Goal: Use online tool/utility: Utilize a website feature to perform a specific function

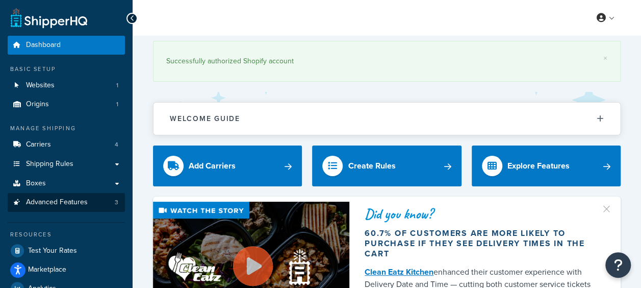
scroll to position [62, 0]
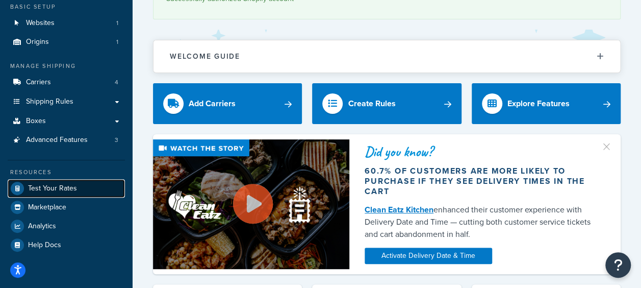
click at [57, 191] on span "Test Your Rates" at bounding box center [52, 188] width 49 height 9
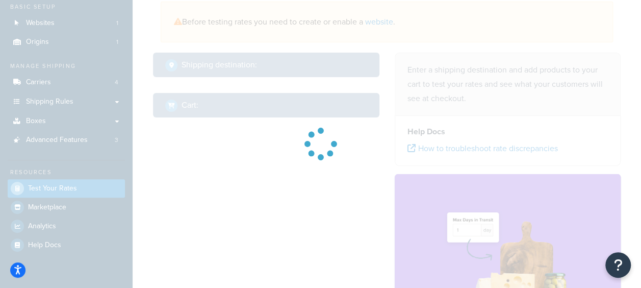
select select "[GEOGRAPHIC_DATA]"
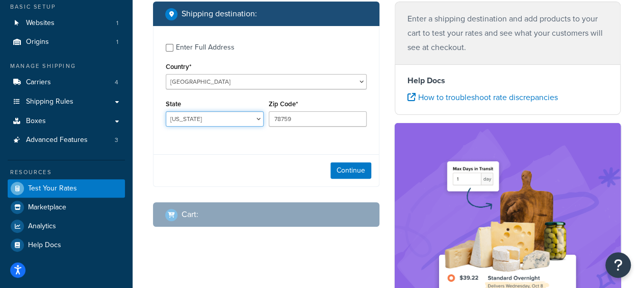
click at [206, 118] on select "[US_STATE] [US_STATE] [US_STATE] [US_STATE] [US_STATE] Armed Forces Americas Ar…" at bounding box center [215, 118] width 98 height 15
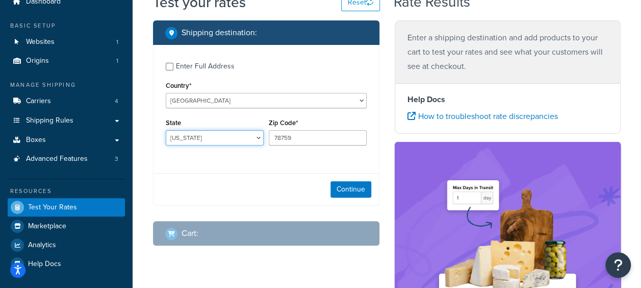
scroll to position [43, 0]
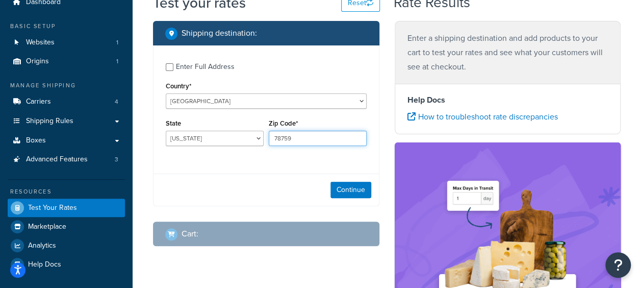
drag, startPoint x: 305, startPoint y: 135, endPoint x: 223, endPoint y: 143, distance: 82.0
click at [223, 143] on div "State [US_STATE] [US_STATE] [US_STATE] [US_STATE] [US_STATE] Armed Forces Ameri…" at bounding box center [266, 134] width 206 height 37
type input "53233"
click at [242, 187] on div "Continue" at bounding box center [266, 189] width 225 height 32
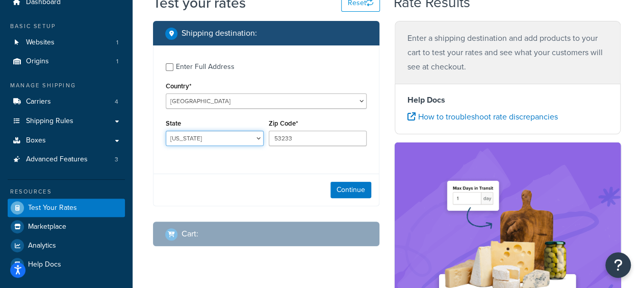
click at [260, 135] on select "[US_STATE] [US_STATE] [US_STATE] [US_STATE] [US_STATE] Armed Forces Americas Ar…" at bounding box center [215, 138] width 98 height 15
select select "WI"
click at [166, 132] on select "[US_STATE] [US_STATE] [US_STATE] [US_STATE] [US_STATE] Armed Forces Americas Ar…" at bounding box center [215, 138] width 98 height 15
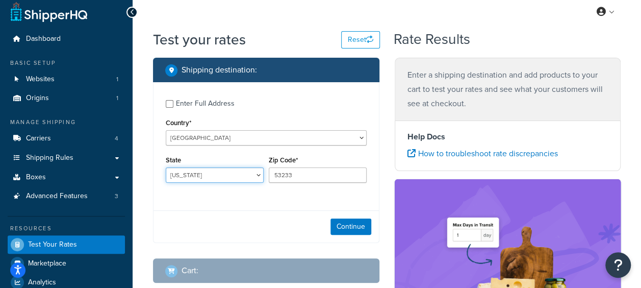
scroll to position [5, 0]
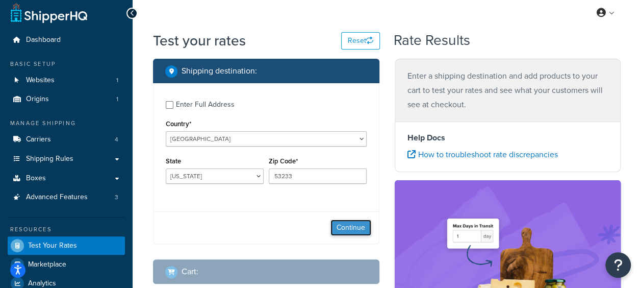
click at [340, 221] on button "Continue" at bounding box center [351, 227] width 41 height 16
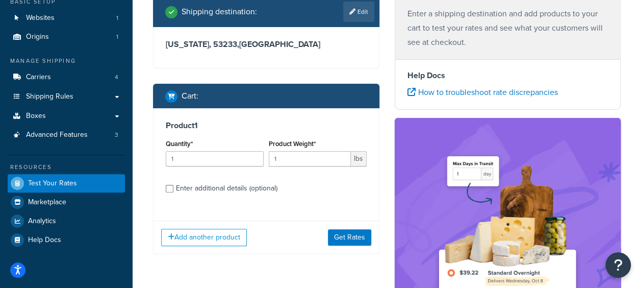
scroll to position [136, 0]
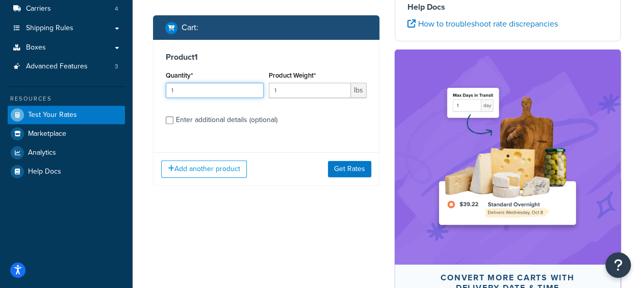
drag, startPoint x: 195, startPoint y: 90, endPoint x: 144, endPoint y: 87, distance: 51.1
click at [144, 87] on div "Test your rates Reset Rate Results Shipping destination : Edit [US_STATE], 5323…" at bounding box center [387, 153] width 509 height 507
type input "2"
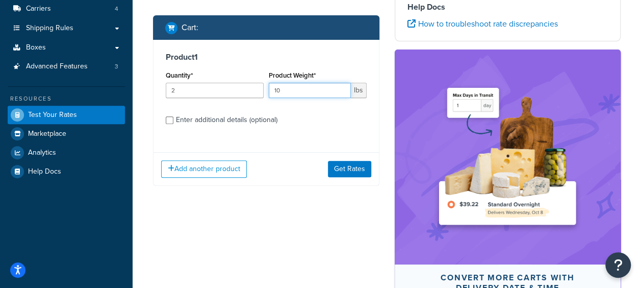
type input "1"
type input "11"
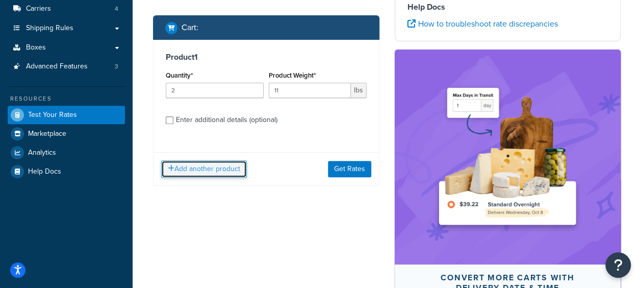
click at [180, 175] on button "Add another product" at bounding box center [204, 168] width 86 height 17
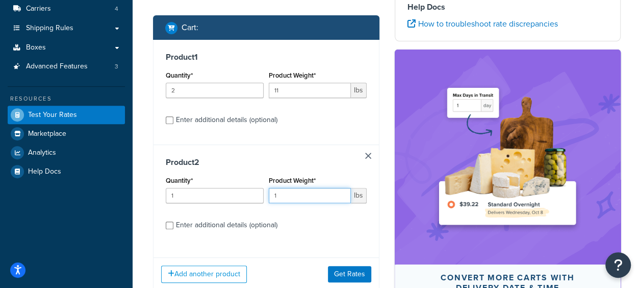
drag, startPoint x: 290, startPoint y: 194, endPoint x: 217, endPoint y: 195, distance: 73.5
click at [217, 195] on div "Quantity* 1 Product Weight* 1 lbs" at bounding box center [266, 191] width 206 height 37
type input "2"
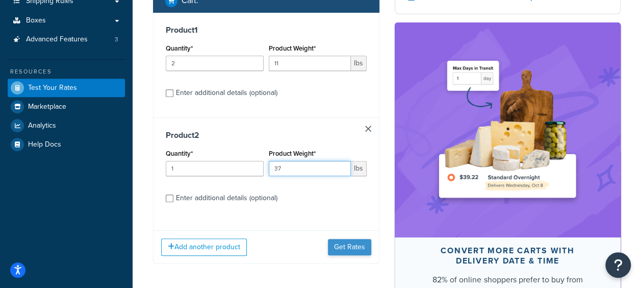
type input "37"
click at [344, 248] on button "Get Rates" at bounding box center [349, 247] width 43 height 16
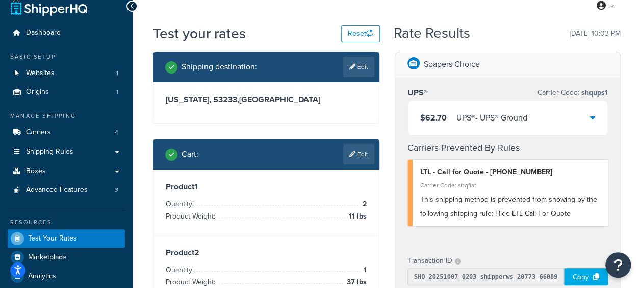
scroll to position [12, 0]
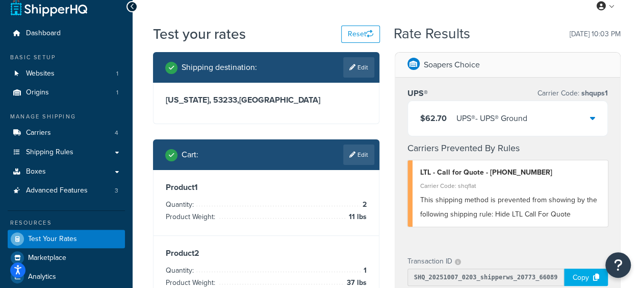
click at [590, 116] on icon at bounding box center [592, 118] width 5 height 8
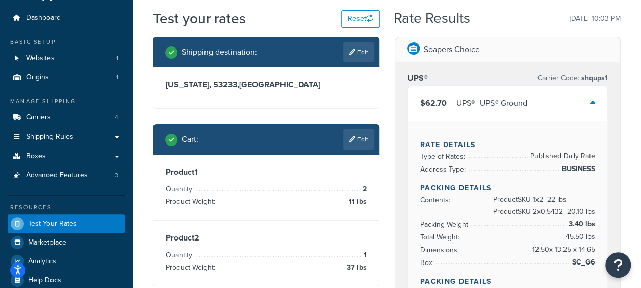
scroll to position [27, 0]
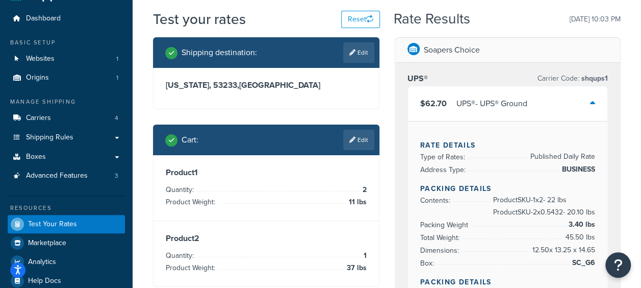
click at [597, 101] on div "$62.70 UPS® - UPS® Ground" at bounding box center [508, 103] width 200 height 35
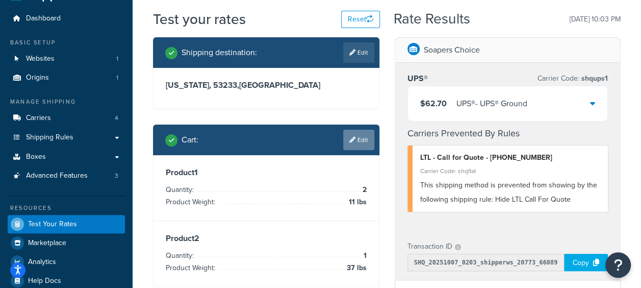
click at [359, 141] on link "Edit" at bounding box center [358, 140] width 31 height 20
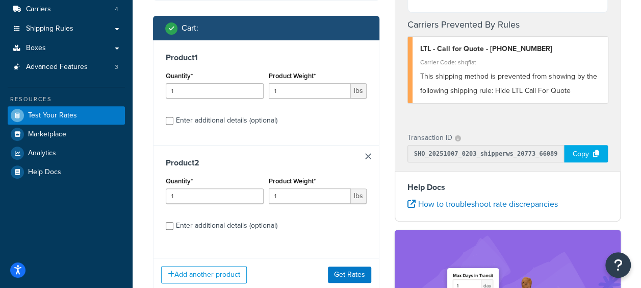
scroll to position [35, 0]
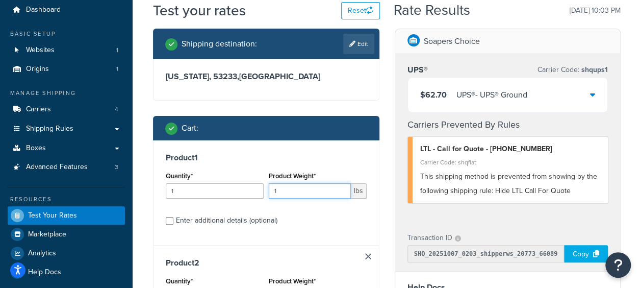
click at [286, 187] on input "1" at bounding box center [310, 190] width 82 height 15
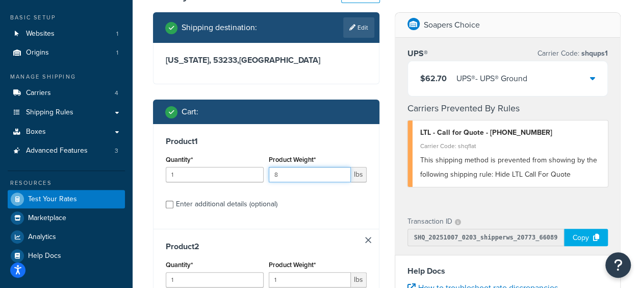
type input "8"
click at [176, 172] on input "1" at bounding box center [215, 174] width 98 height 15
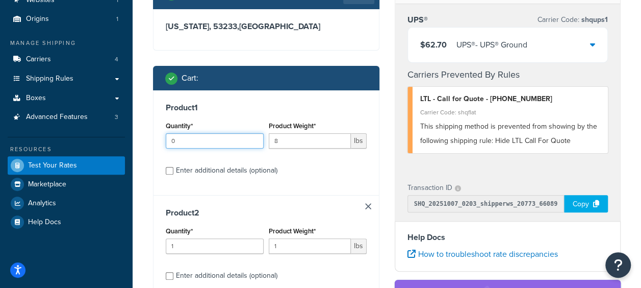
scroll to position [109, 0]
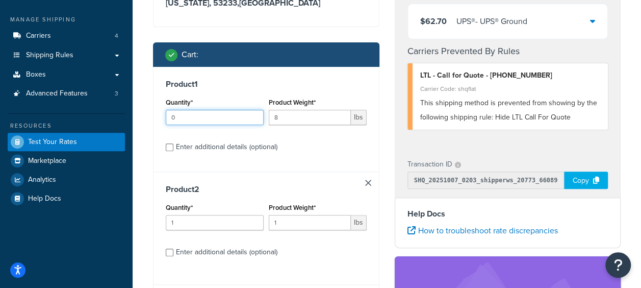
type input "0"
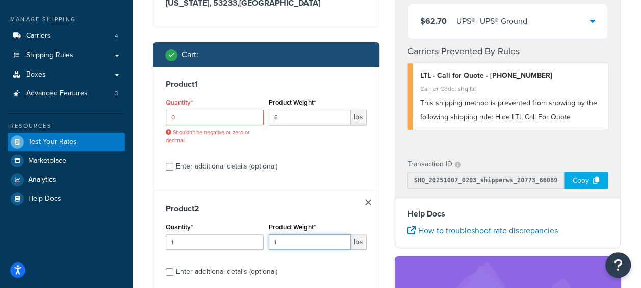
click at [287, 226] on div "Product Weight* 1 lbs" at bounding box center [318, 235] width 98 height 30
type input "35"
click at [185, 111] on input "0" at bounding box center [215, 117] width 98 height 15
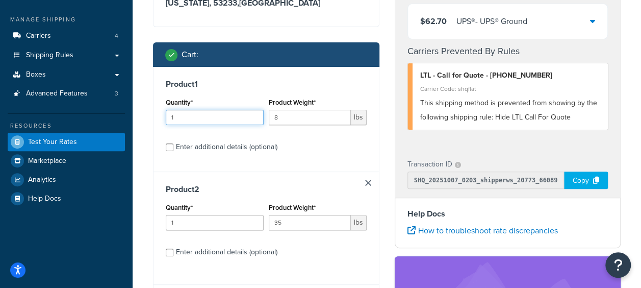
type input "1"
click at [287, 117] on input "8" at bounding box center [310, 117] width 82 height 15
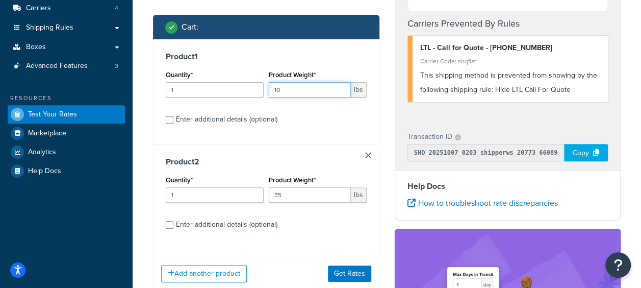
type input "10"
click at [183, 90] on input "1" at bounding box center [215, 89] width 98 height 15
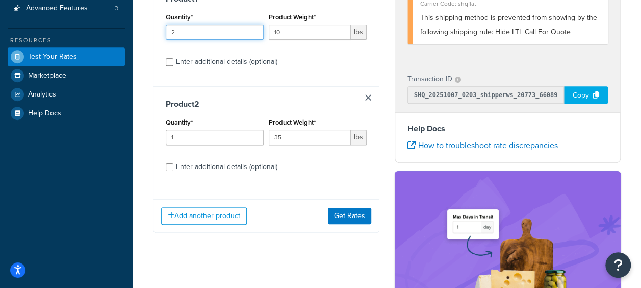
scroll to position [194, 0]
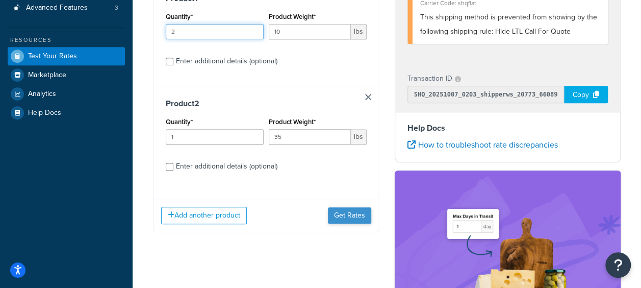
type input "2"
click at [340, 217] on button "Get Rates" at bounding box center [349, 215] width 43 height 16
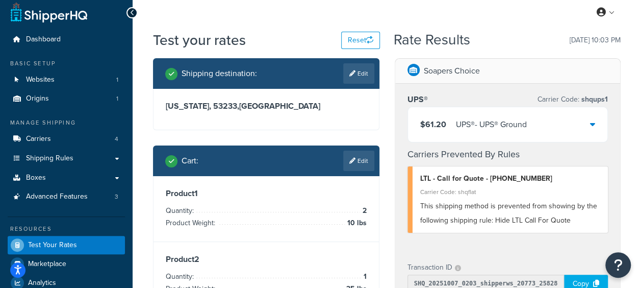
scroll to position [0, 0]
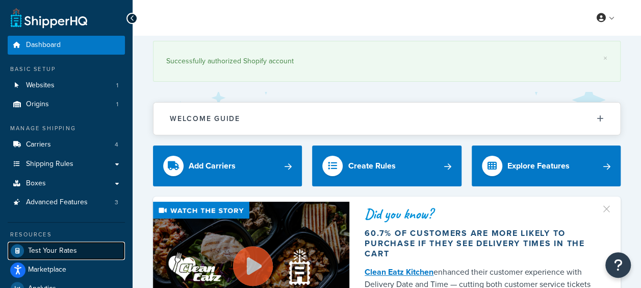
click at [39, 253] on span "Test Your Rates" at bounding box center [52, 250] width 49 height 9
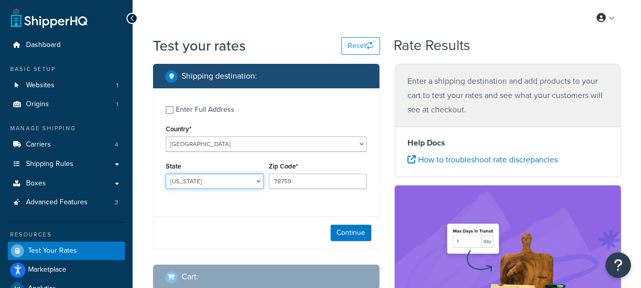
click at [228, 183] on select "[US_STATE] [US_STATE] [US_STATE] [US_STATE] [US_STATE] Armed Forces Americas Ar…" at bounding box center [215, 180] width 98 height 15
select select "PA"
click at [166, 174] on select "[US_STATE] [US_STATE] [US_STATE] [US_STATE] [US_STATE] Armed Forces Americas Ar…" at bounding box center [215, 180] width 98 height 15
click at [290, 189] on div "Zip Code* 78759" at bounding box center [317, 177] width 103 height 37
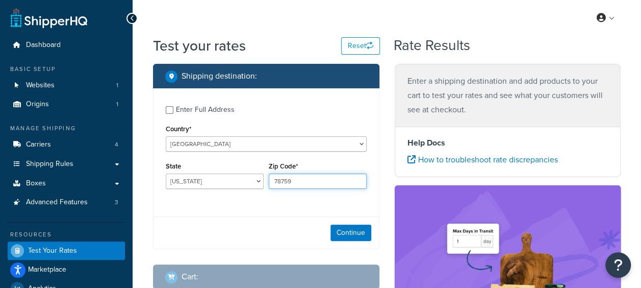
click at [296, 182] on input "78759" at bounding box center [318, 180] width 98 height 15
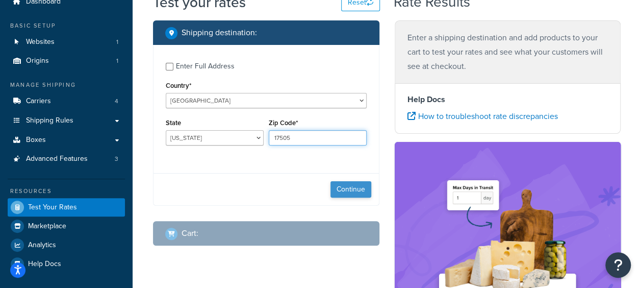
type input "17505"
click at [344, 189] on button "Continue" at bounding box center [351, 189] width 41 height 16
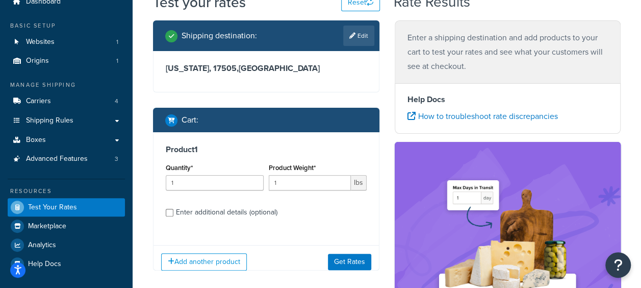
scroll to position [68, 0]
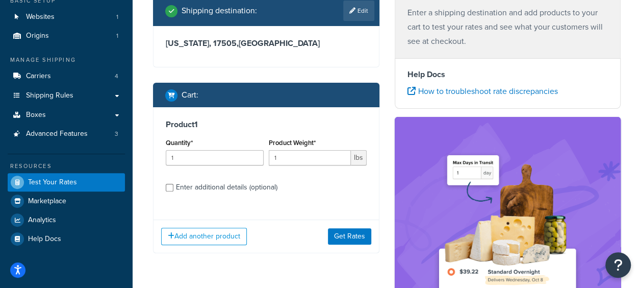
click at [285, 148] on div "Product Weight* 1 lbs" at bounding box center [318, 151] width 98 height 30
click at [283, 157] on input "1" at bounding box center [310, 157] width 82 height 15
type input "7"
click at [345, 235] on button "Get Rates" at bounding box center [349, 236] width 43 height 16
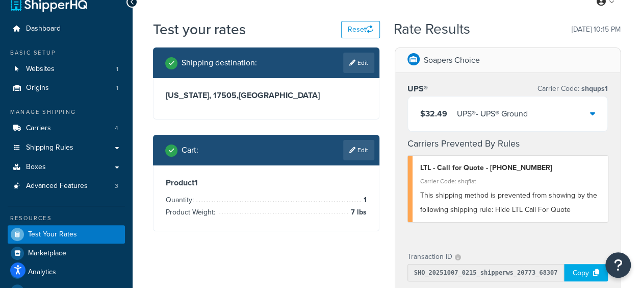
scroll to position [14, 0]
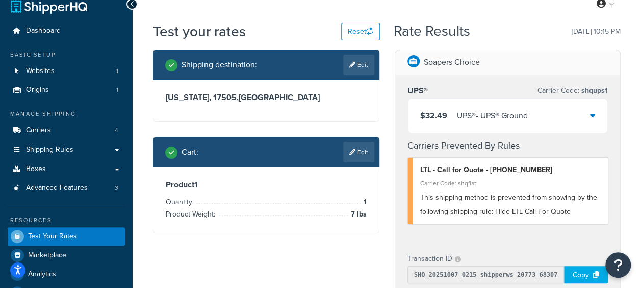
click at [594, 114] on icon at bounding box center [592, 115] width 5 height 8
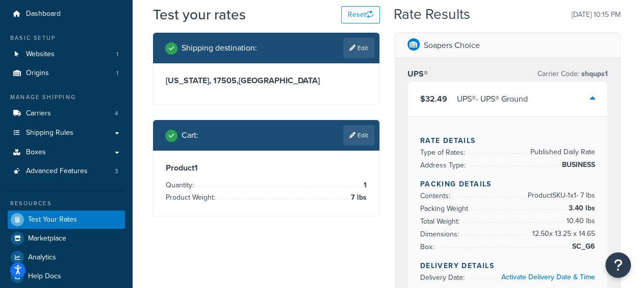
scroll to position [0, 0]
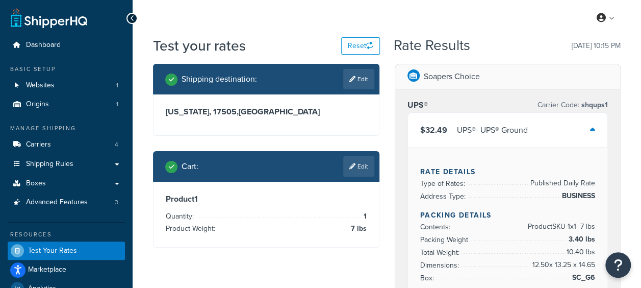
click at [592, 137] on div at bounding box center [592, 130] width 5 height 14
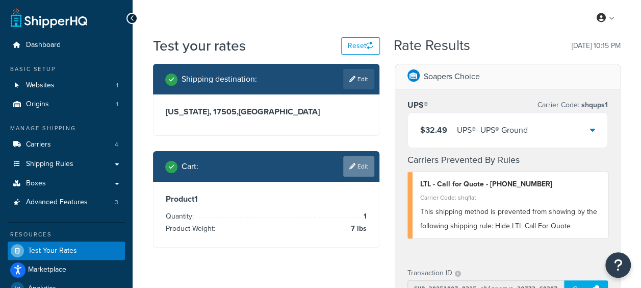
click at [356, 163] on link "Edit" at bounding box center [358, 166] width 31 height 20
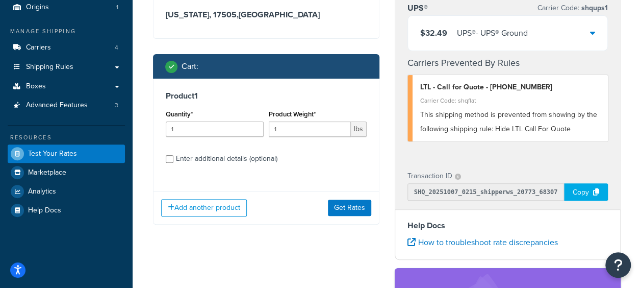
scroll to position [115, 0]
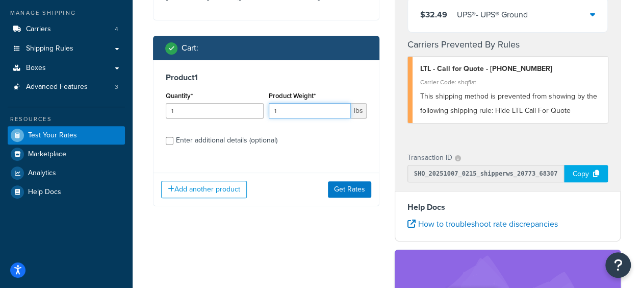
drag, startPoint x: 277, startPoint y: 112, endPoint x: 256, endPoint y: 101, distance: 24.6
click at [256, 101] on div "Quantity* 1 Product Weight* 1 lbs" at bounding box center [266, 107] width 206 height 37
type input "7"
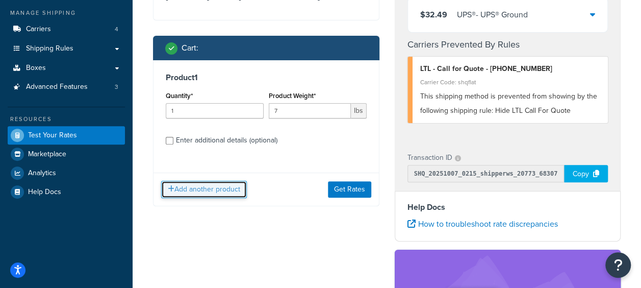
click at [201, 188] on button "Add another product" at bounding box center [204, 189] width 86 height 17
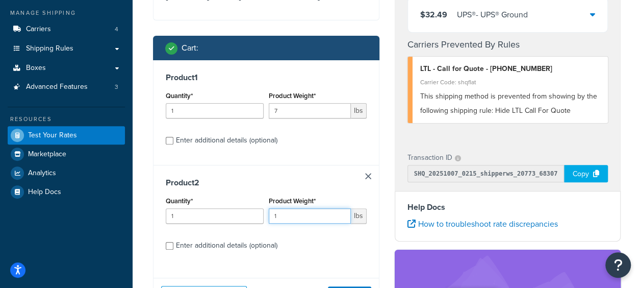
drag, startPoint x: 283, startPoint y: 215, endPoint x: 213, endPoint y: 225, distance: 70.6
click at [213, 225] on div "Quantity* 1 Product Weight* 1 lbs" at bounding box center [266, 212] width 206 height 37
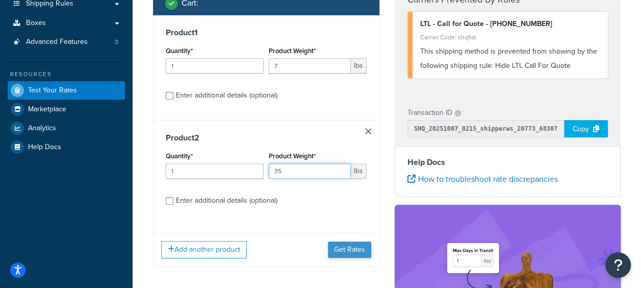
type input "35"
click at [344, 255] on button "Get Rates" at bounding box center [349, 249] width 43 height 16
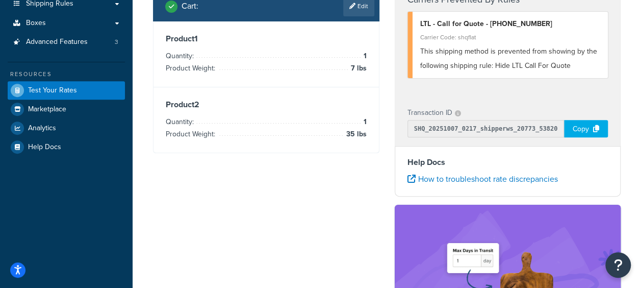
scroll to position [0, 0]
